Goal: Check status: Check status

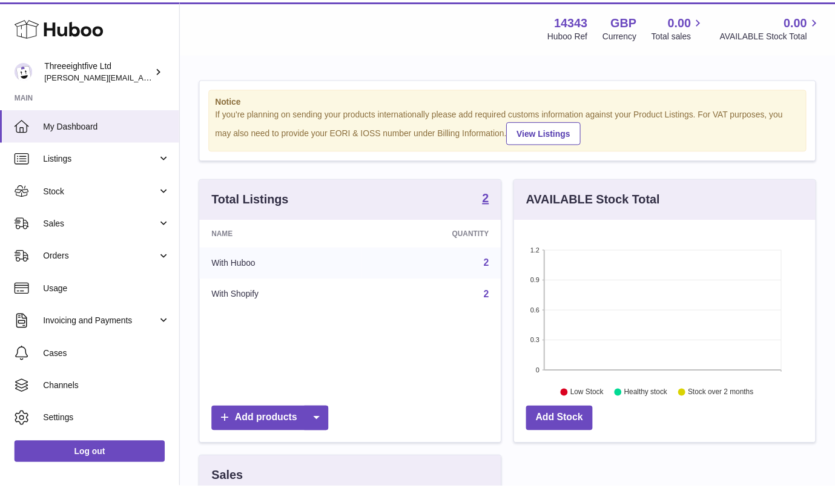
scroll to position [189, 305]
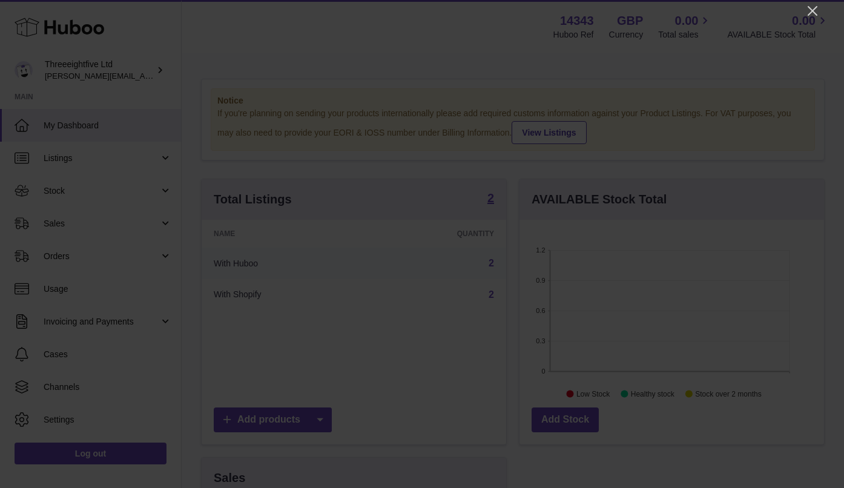
click at [817, 10] on icon "Close" at bounding box center [812, 11] width 15 height 15
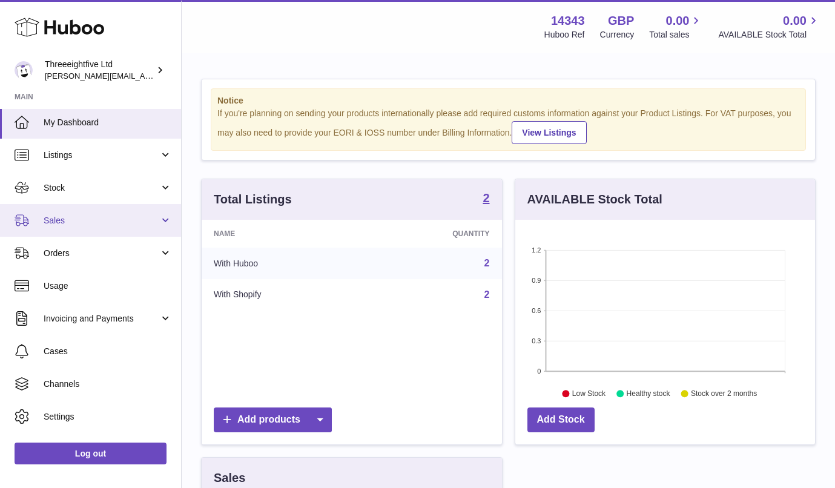
scroll to position [0, 0]
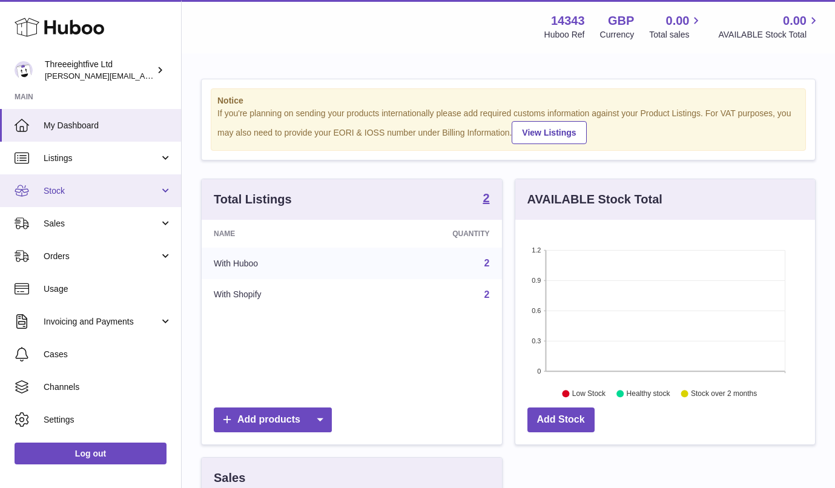
click at [99, 191] on span "Stock" at bounding box center [102, 191] width 116 height 12
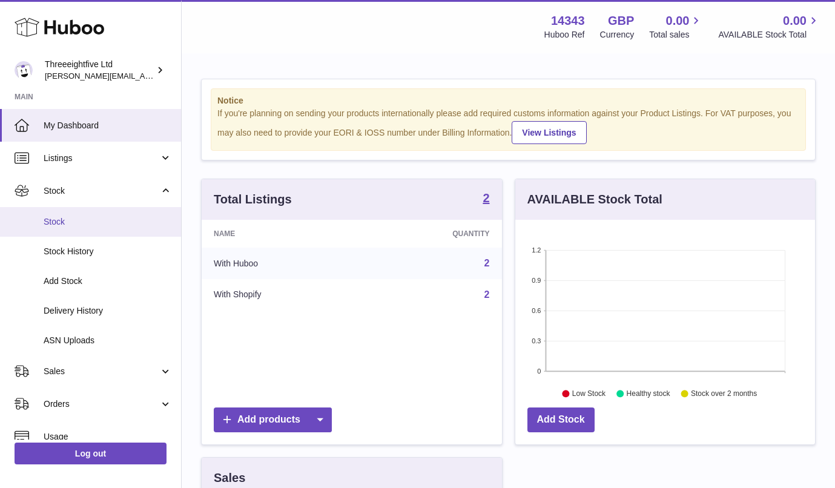
click at [68, 225] on span "Stock" at bounding box center [108, 222] width 128 height 12
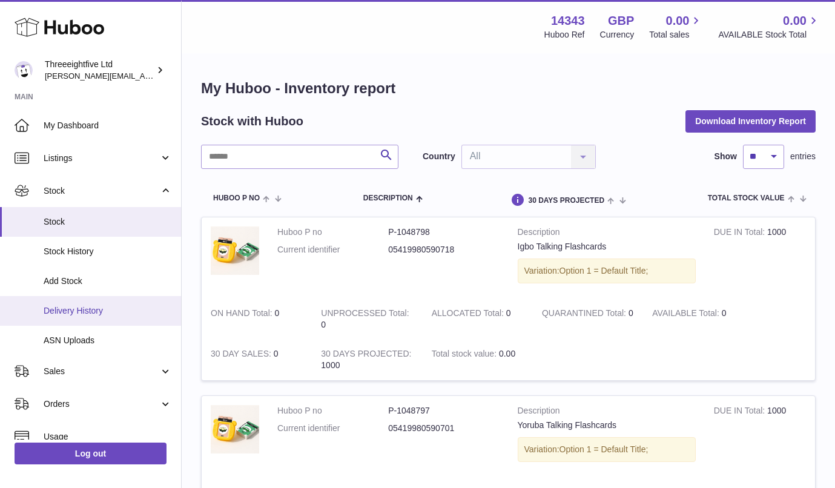
click at [85, 310] on span "Delivery History" at bounding box center [108, 311] width 128 height 12
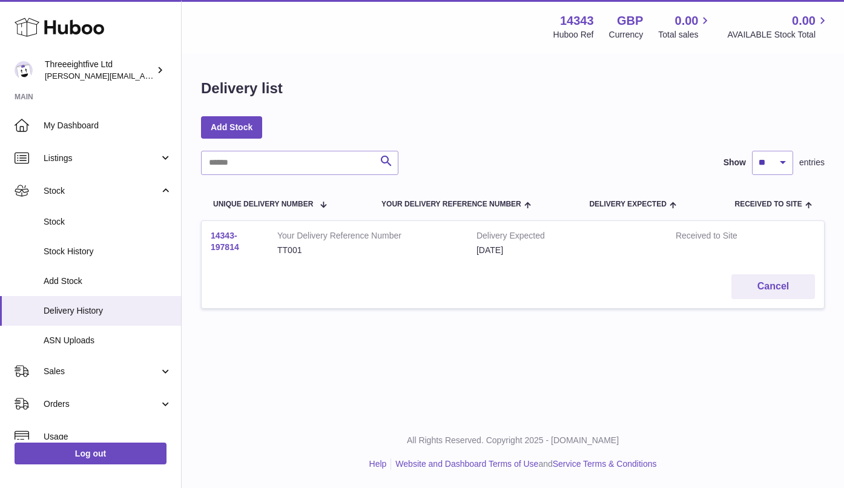
click at [227, 246] on link "14343-197814" at bounding box center [225, 241] width 28 height 21
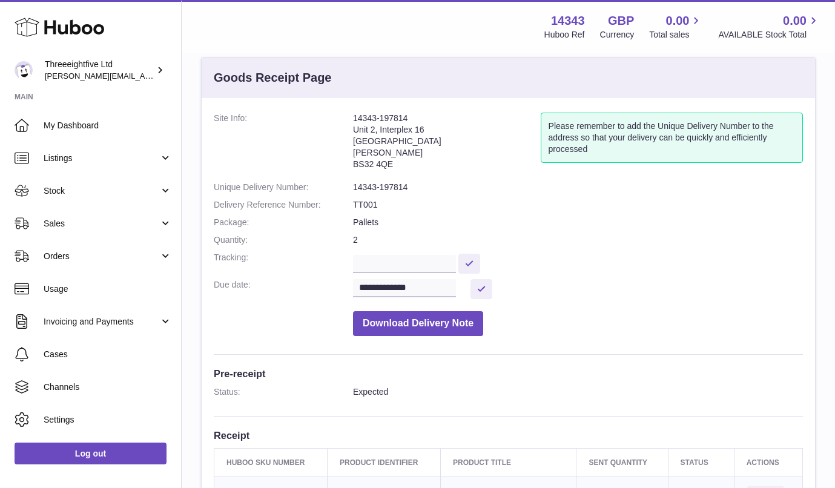
scroll to position [24, 0]
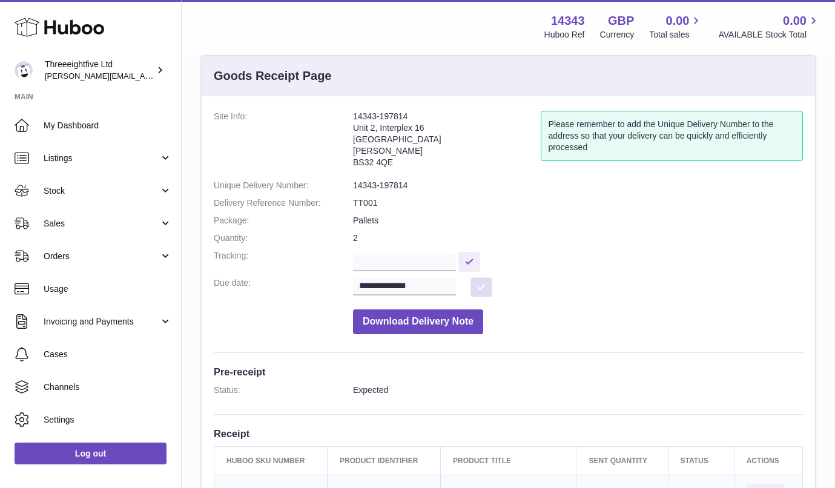
click at [483, 286] on button at bounding box center [481, 287] width 22 height 20
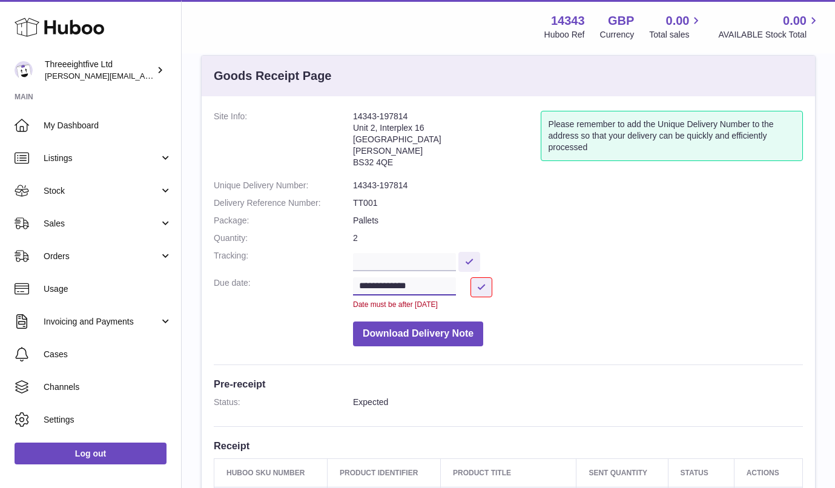
click at [414, 288] on input "**********" at bounding box center [404, 286] width 103 height 18
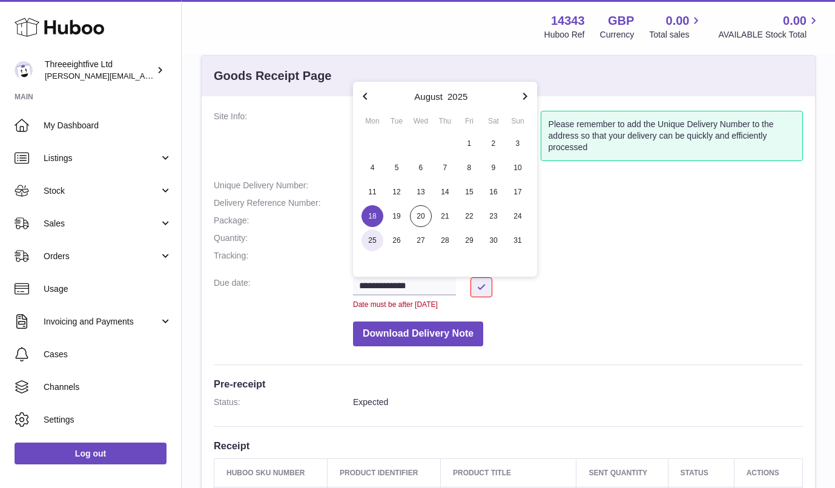
click at [378, 242] on span "25" at bounding box center [372, 240] width 22 height 22
type input "**********"
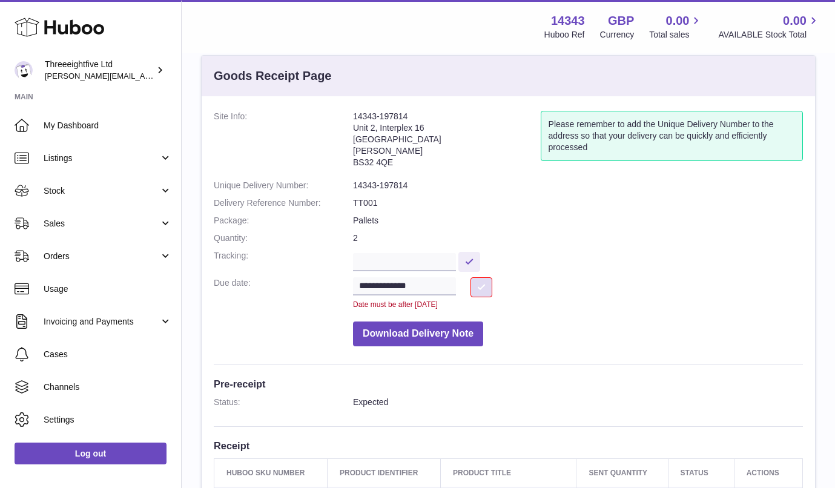
click at [477, 290] on button at bounding box center [481, 287] width 22 height 20
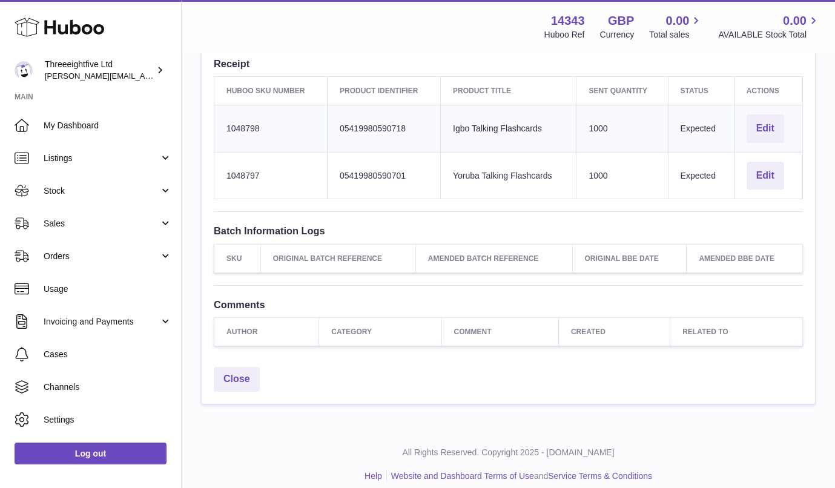
scroll to position [404, 0]
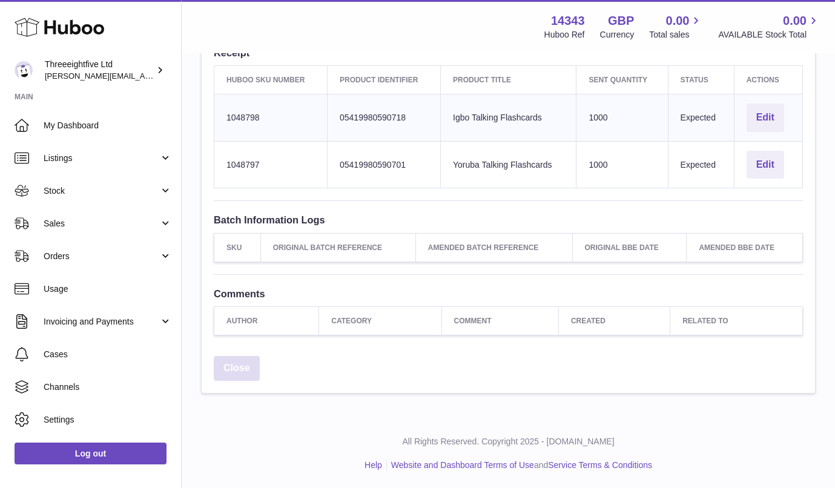
click at [248, 373] on link "Close" at bounding box center [237, 368] width 46 height 25
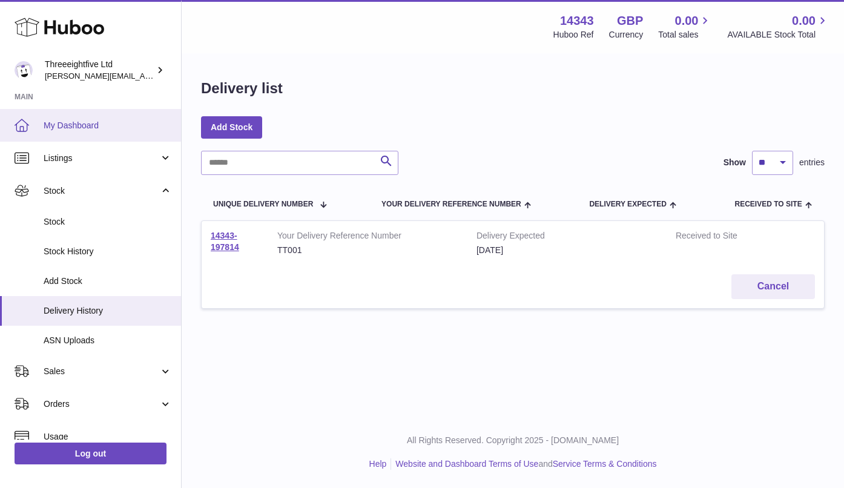
click at [43, 140] on link "My Dashboard" at bounding box center [90, 125] width 181 height 33
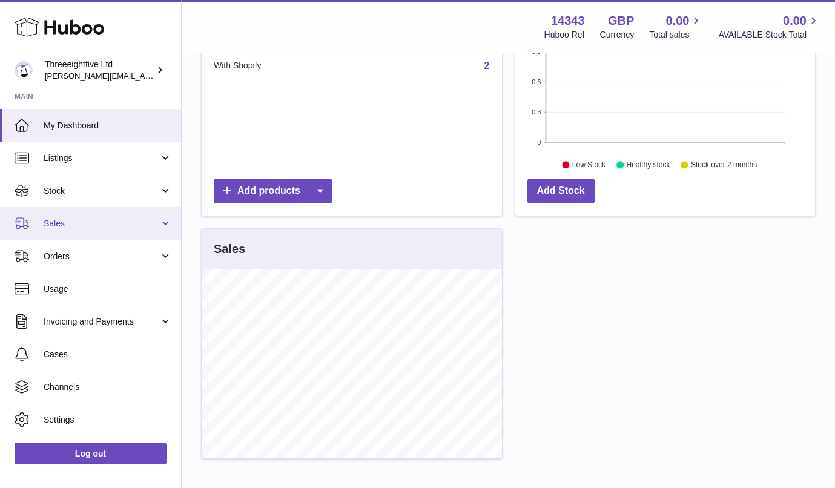
scroll to position [226, 0]
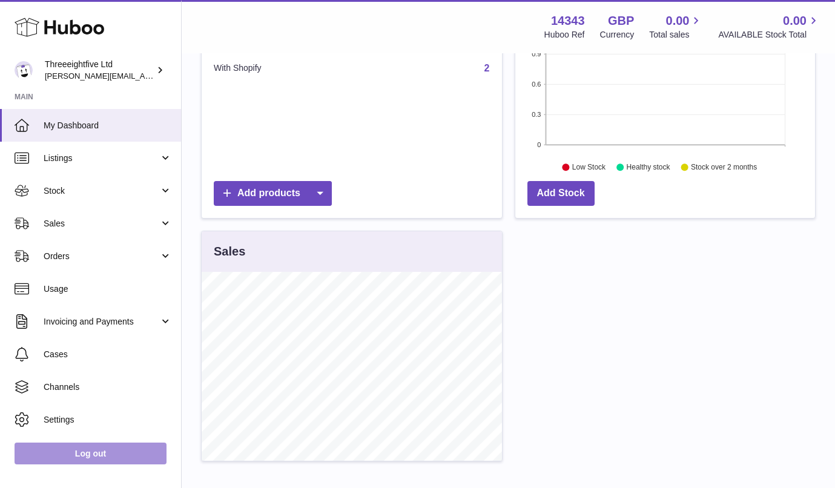
click at [110, 463] on link "Log out" at bounding box center [91, 454] width 152 height 22
